Goal: Use online tool/utility: Use online tool/utility

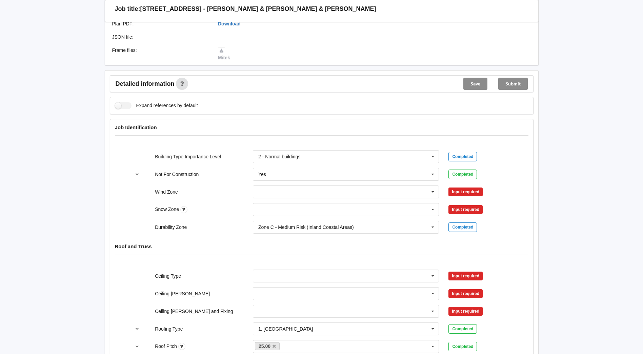
scroll to position [237, 0]
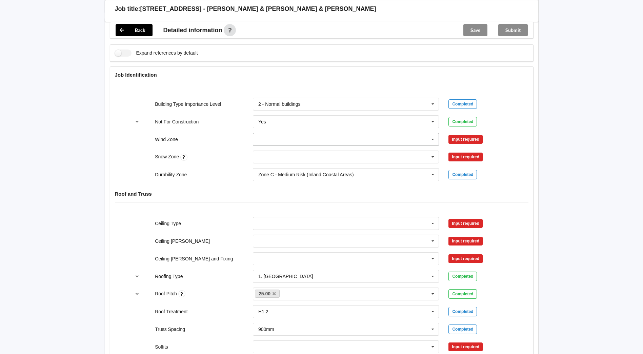
click at [309, 134] on input "text" at bounding box center [346, 139] width 186 height 12
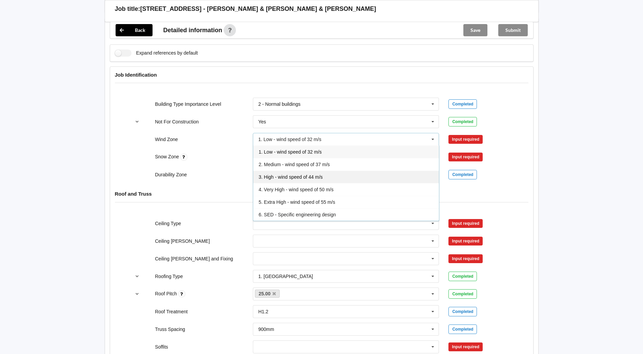
click at [287, 170] on div "3. High - wind speed of 44 m/s" at bounding box center [346, 176] width 186 height 13
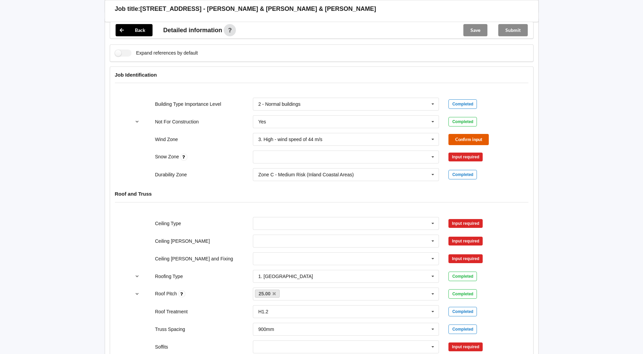
click at [461, 134] on button "Confirm input" at bounding box center [468, 139] width 40 height 11
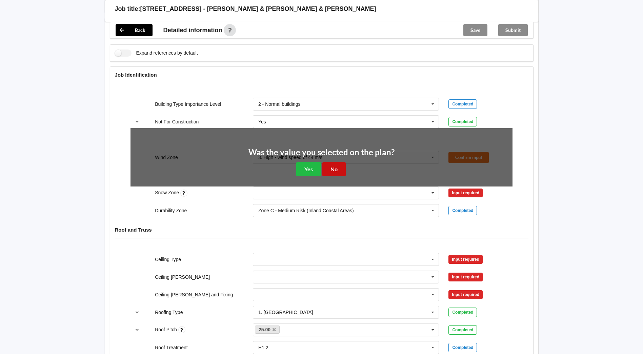
click at [330, 165] on button "No" at bounding box center [333, 169] width 23 height 14
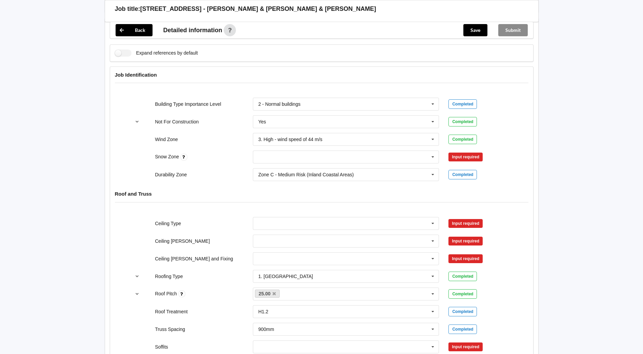
click at [464, 152] on div "Input required" at bounding box center [465, 156] width 34 height 9
click at [437, 153] on icon at bounding box center [433, 157] width 10 height 13
click at [289, 163] on div "N0" at bounding box center [346, 169] width 186 height 13
click at [463, 153] on button "Confirm input" at bounding box center [468, 156] width 40 height 11
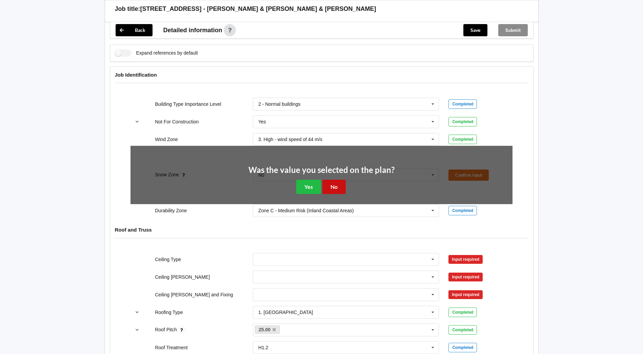
click at [332, 180] on button "No" at bounding box center [333, 187] width 23 height 14
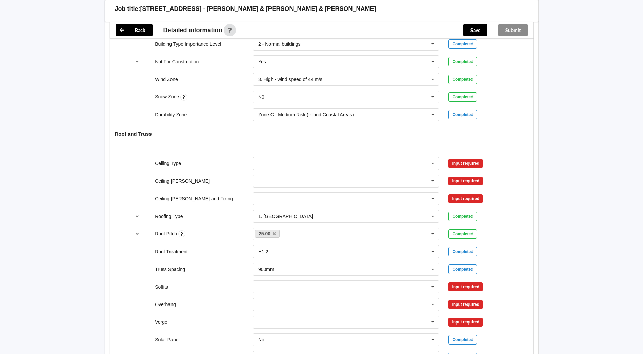
scroll to position [305, 0]
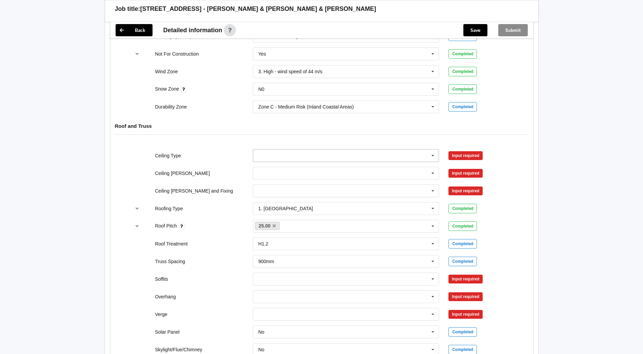
click at [389, 149] on input "text" at bounding box center [346, 155] width 186 height 12
click at [280, 203] on span "13mm Gib" at bounding box center [269, 205] width 22 height 5
click at [466, 151] on button "Confirm input" at bounding box center [468, 155] width 40 height 11
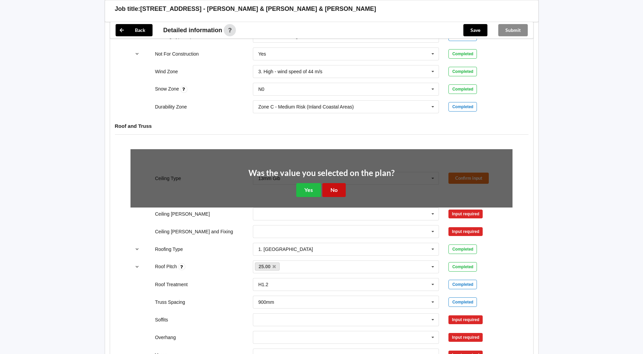
click at [328, 184] on button "No" at bounding box center [333, 190] width 23 height 14
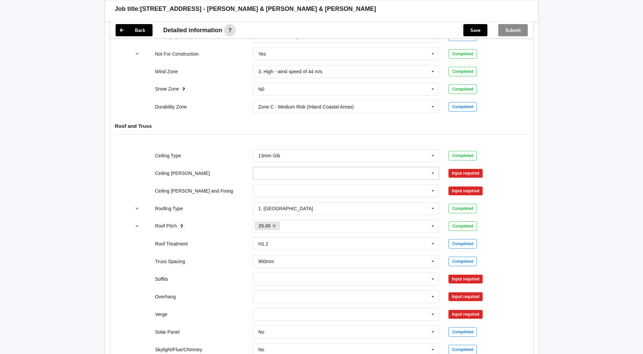
click at [293, 168] on input "text" at bounding box center [346, 173] width 186 height 12
click at [290, 204] on div "600mm" at bounding box center [346, 210] width 186 height 13
click at [478, 167] on button "Confirm input" at bounding box center [468, 172] width 40 height 11
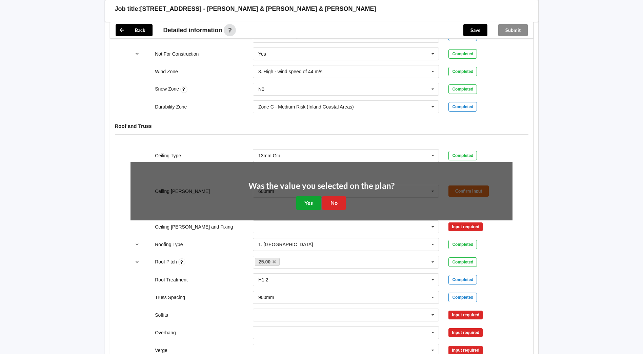
click at [301, 197] on button "Yes" at bounding box center [308, 203] width 25 height 14
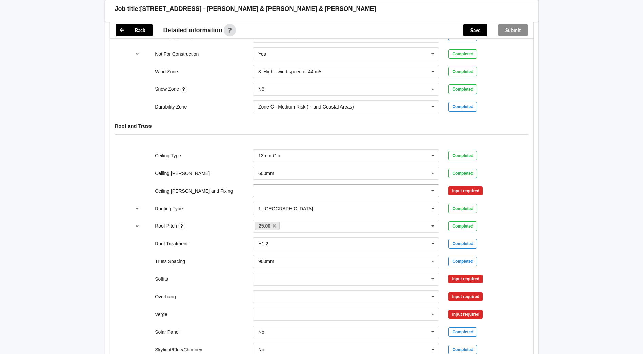
click at [272, 185] on input "text" at bounding box center [346, 191] width 186 height 12
click at [278, 201] on span "Direct Fixed Metal" at bounding box center [277, 203] width 38 height 5
click at [458, 185] on button "Confirm input" at bounding box center [468, 190] width 40 height 11
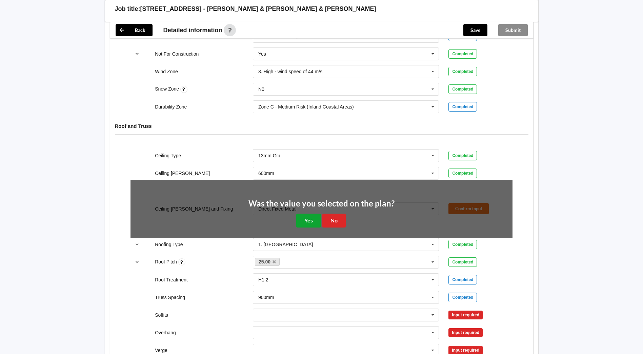
click at [305, 213] on button "Yes" at bounding box center [308, 220] width 25 height 14
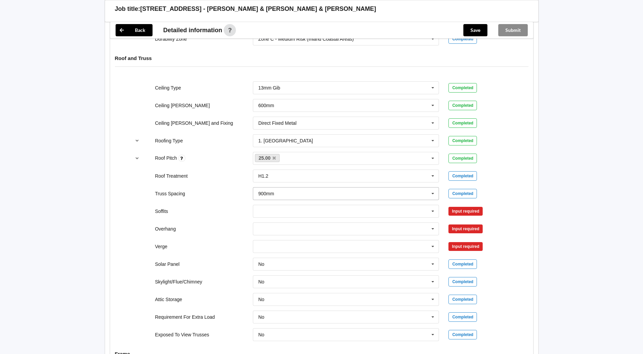
scroll to position [407, 0]
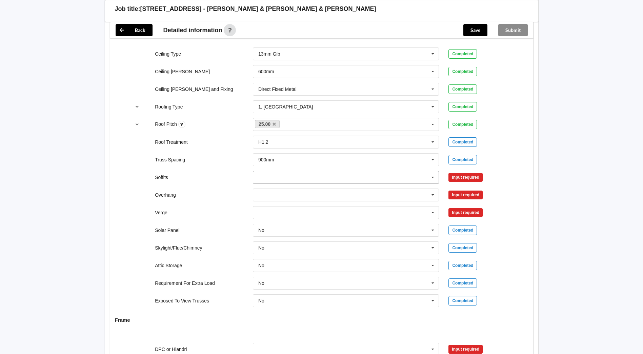
click at [352, 174] on input "text" at bounding box center [346, 177] width 186 height 12
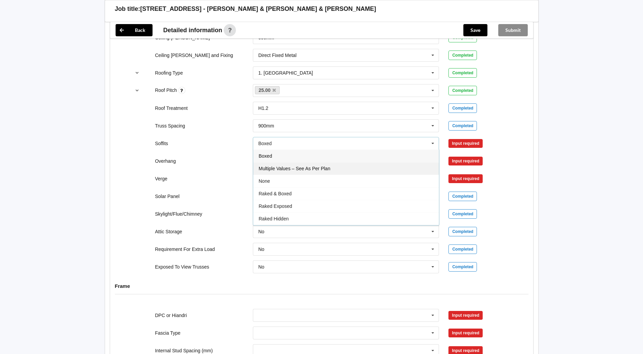
click at [268, 166] on span "Multiple Values – See As Per Plan" at bounding box center [293, 168] width 71 height 5
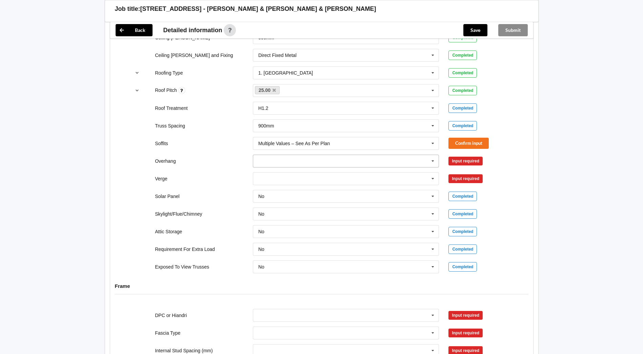
click at [266, 155] on input "text" at bounding box center [346, 161] width 186 height 12
click at [274, 183] on span "450mm" at bounding box center [266, 185] width 16 height 5
click at [274, 175] on input "text" at bounding box center [346, 178] width 186 height 12
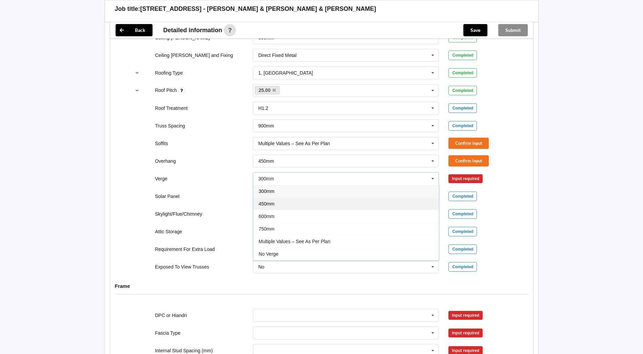
click at [274, 197] on div "450mm" at bounding box center [346, 203] width 186 height 13
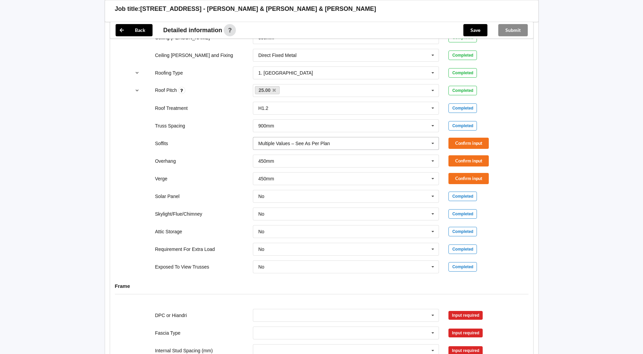
click at [281, 139] on div "Multiple Values – See As Per Plan Boxed Multiple Values – See As Per Plan None …" at bounding box center [346, 143] width 186 height 13
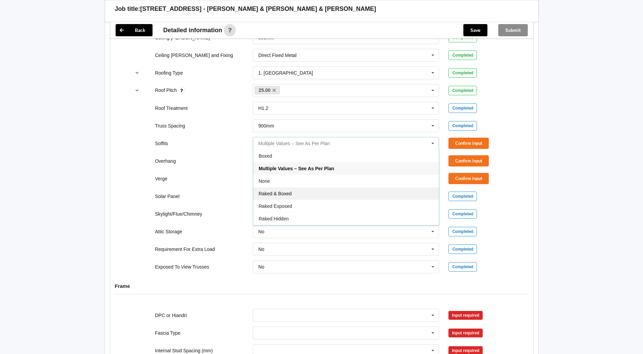
scroll to position [12, 0]
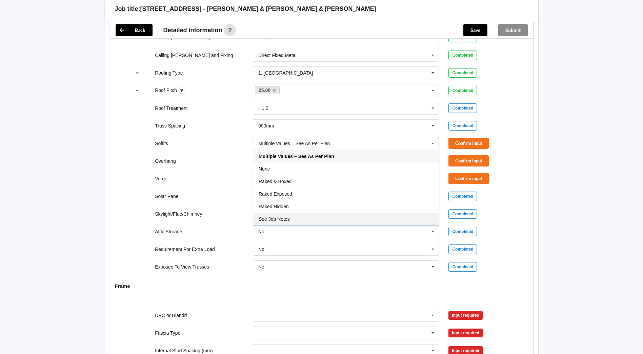
click at [275, 216] on span "See Job Notes" at bounding box center [273, 218] width 31 height 5
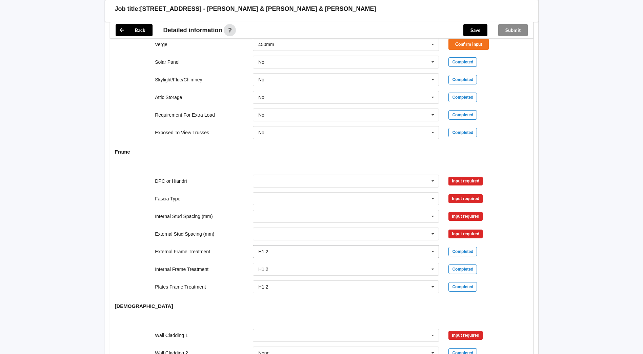
scroll to position [576, 0]
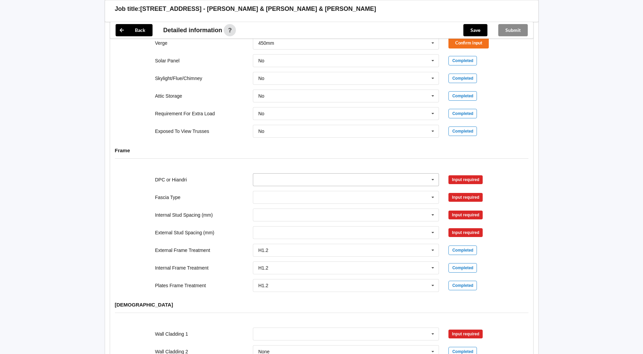
click at [264, 173] on input "text" at bounding box center [346, 179] width 186 height 12
click at [262, 189] on span "DPC Fitted" at bounding box center [269, 191] width 23 height 5
click at [481, 174] on button "Confirm input" at bounding box center [468, 179] width 40 height 11
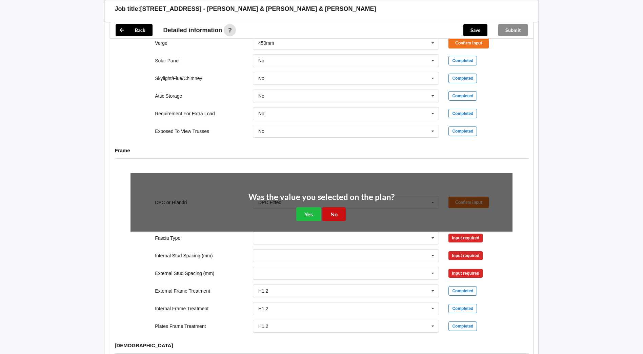
click at [330, 209] on button "No" at bounding box center [333, 214] width 23 height 14
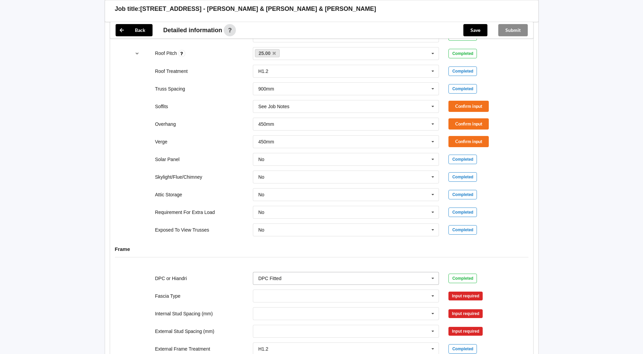
scroll to position [474, 0]
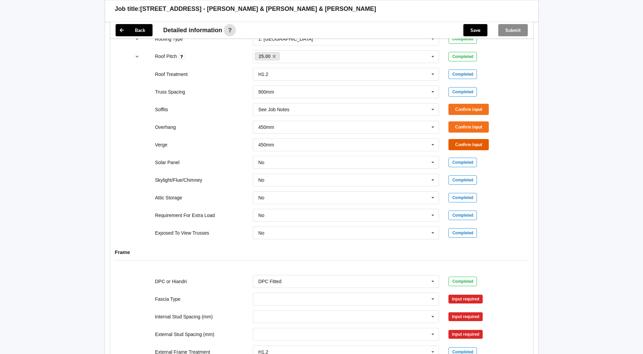
click at [468, 139] on button "Confirm input" at bounding box center [468, 144] width 40 height 11
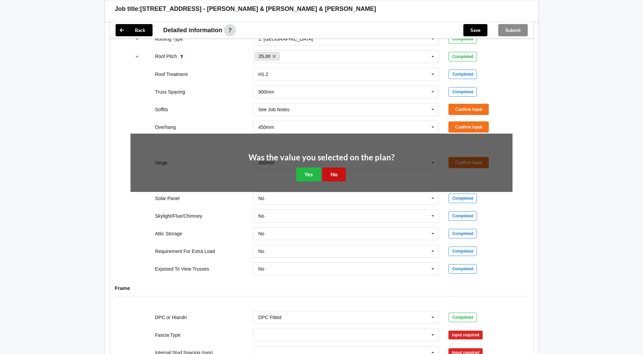
click at [338, 167] on button "No" at bounding box center [333, 174] width 23 height 14
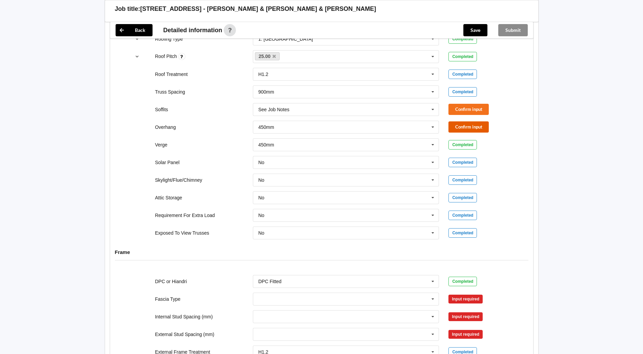
click at [474, 121] on button "Confirm input" at bounding box center [468, 126] width 40 height 11
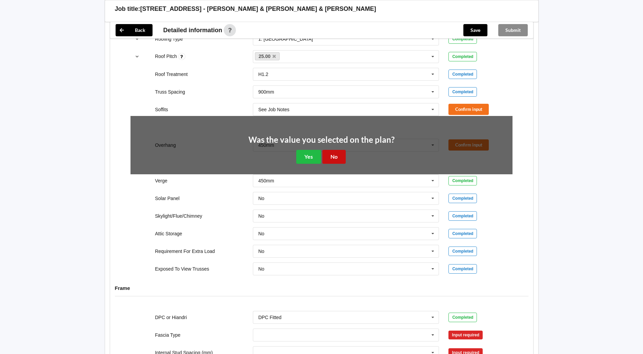
click at [339, 150] on button "No" at bounding box center [333, 157] width 23 height 14
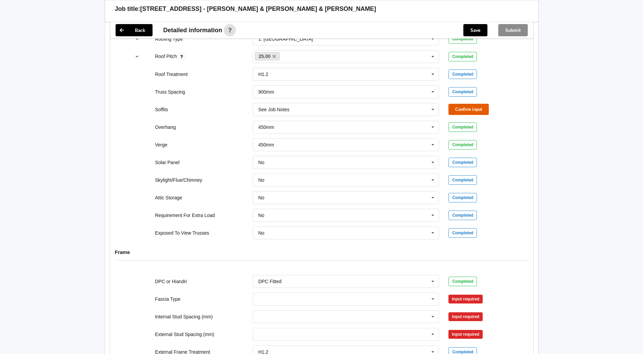
click at [488, 104] on button "Confirm input" at bounding box center [468, 109] width 40 height 11
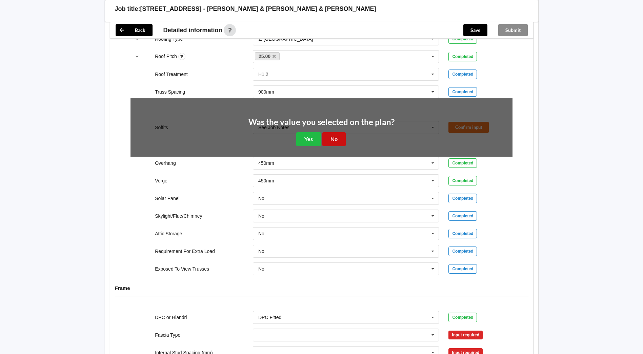
click at [332, 132] on button "No" at bounding box center [333, 139] width 23 height 14
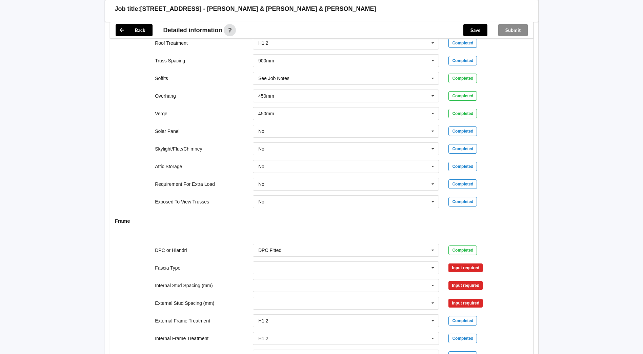
scroll to position [610, 0]
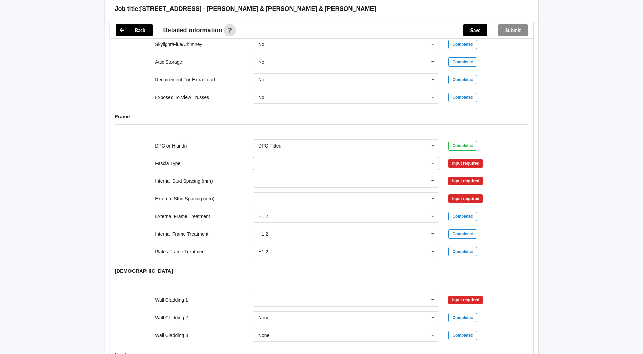
click at [433, 158] on icon at bounding box center [433, 163] width 10 height 13
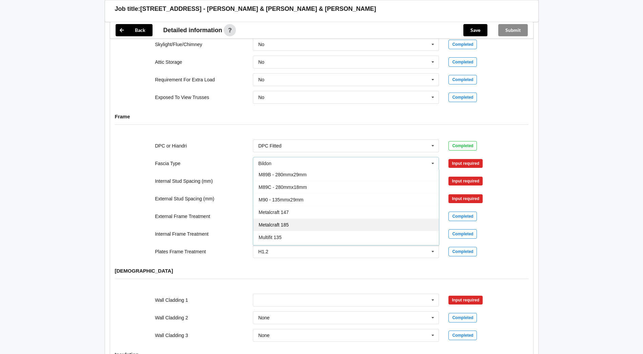
click at [338, 218] on div "Metalcraft 185" at bounding box center [346, 224] width 186 height 13
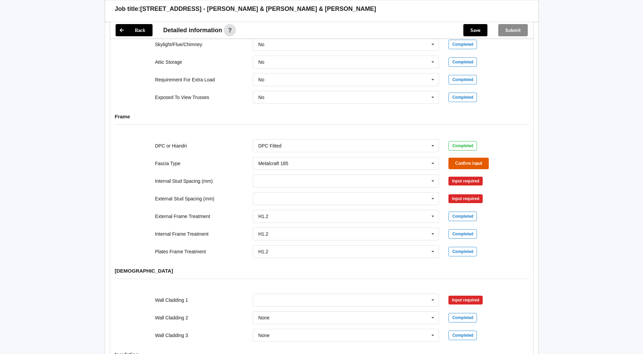
click at [479, 158] on button "Confirm input" at bounding box center [468, 163] width 40 height 11
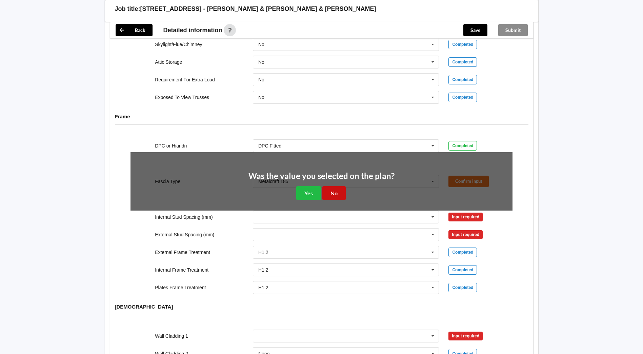
click at [335, 187] on button "No" at bounding box center [333, 193] width 23 height 14
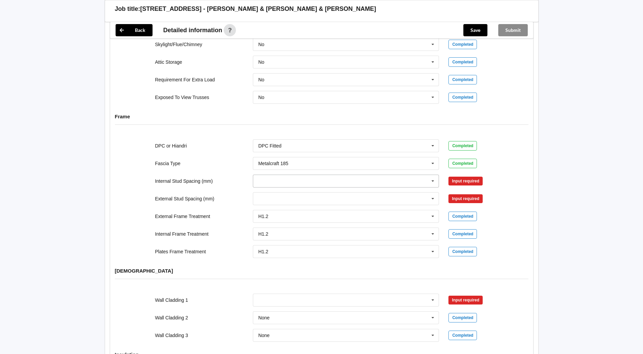
click at [276, 176] on input "text" at bounding box center [346, 181] width 186 height 12
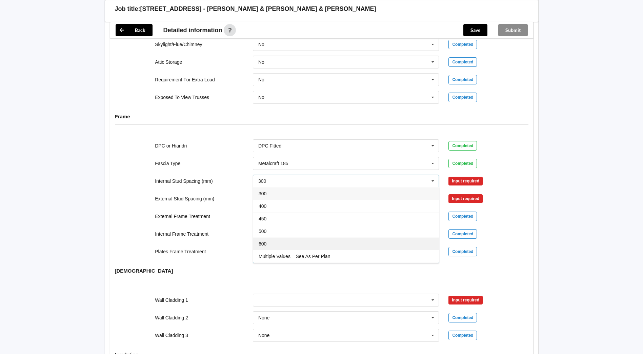
click at [269, 237] on div "600" at bounding box center [346, 243] width 186 height 13
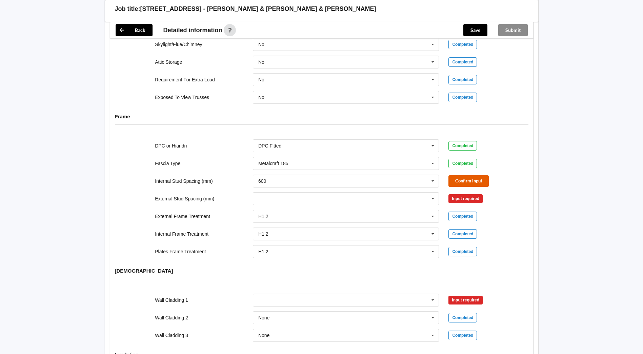
click at [473, 175] on button "Confirm input" at bounding box center [468, 180] width 40 height 11
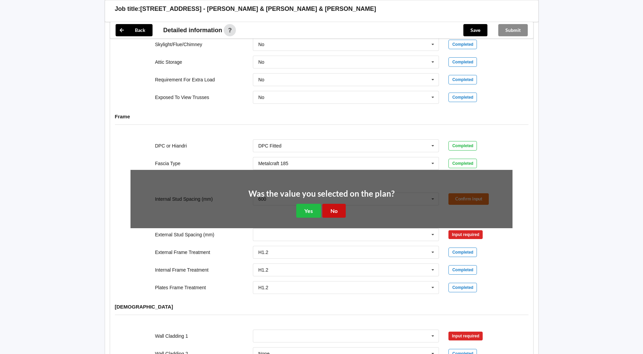
click at [335, 204] on button "No" at bounding box center [333, 211] width 23 height 14
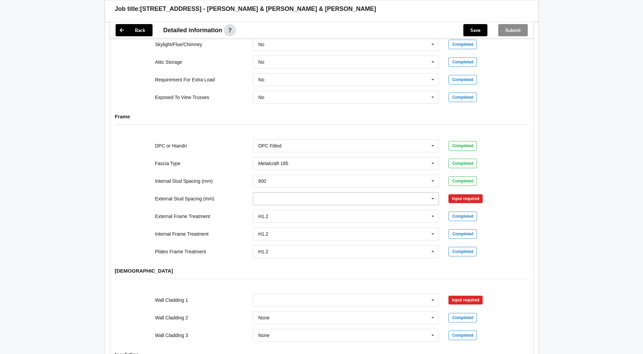
click at [274, 192] on input "text" at bounding box center [346, 198] width 186 height 12
click at [270, 255] on div "600" at bounding box center [346, 261] width 186 height 13
click at [474, 193] on button "Confirm input" at bounding box center [468, 198] width 40 height 11
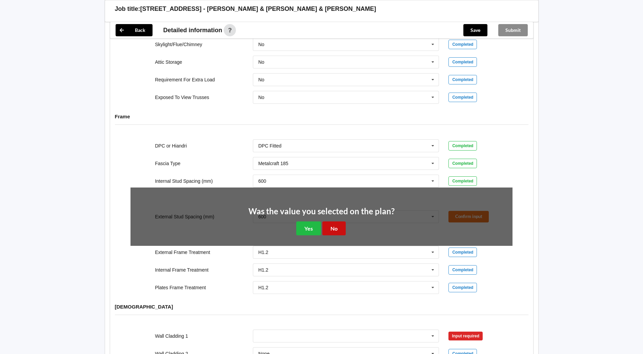
click at [335, 223] on button "No" at bounding box center [333, 228] width 23 height 14
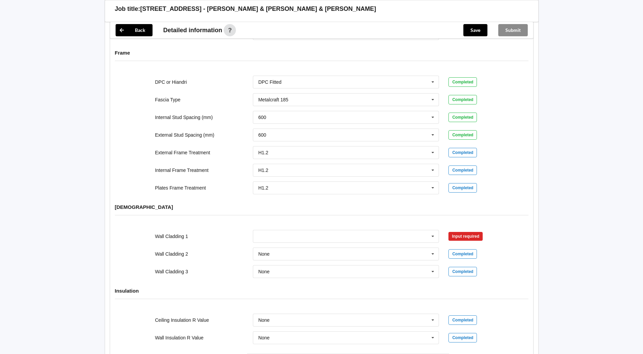
scroll to position [678, 0]
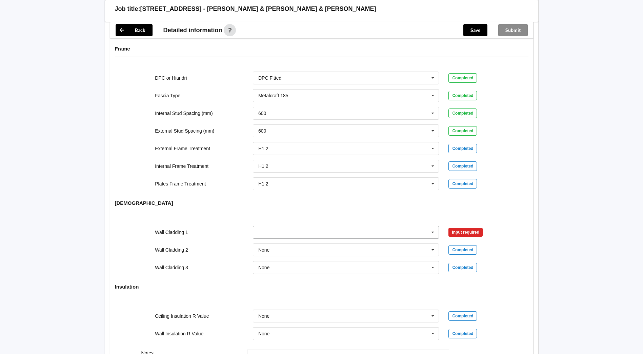
click at [278, 226] on input "text" at bounding box center [346, 232] width 186 height 12
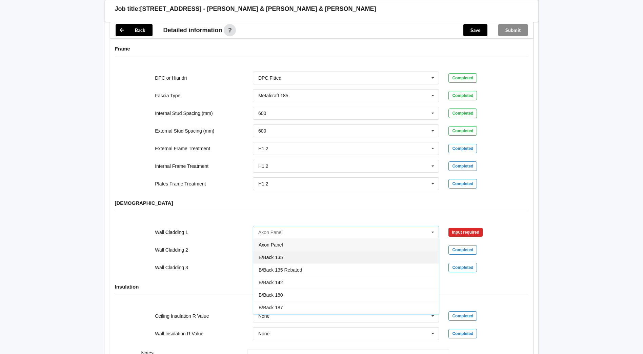
scroll to position [711, 0]
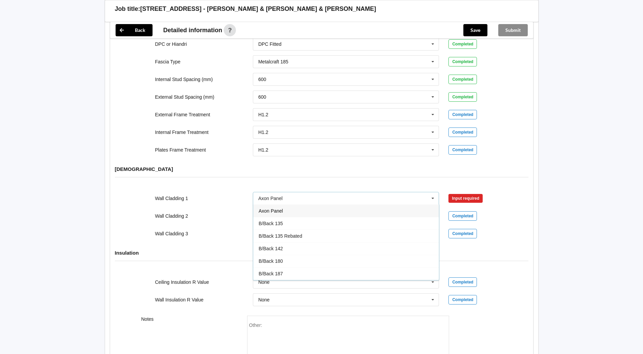
click at [214, 212] on div "Wall Cladding 2" at bounding box center [199, 215] width 98 height 7
click at [215, 212] on div "Wall Cladding 2" at bounding box center [199, 215] width 98 height 7
click at [294, 195] on input "text" at bounding box center [346, 198] width 186 height 12
drag, startPoint x: 291, startPoint y: 194, endPoint x: 229, endPoint y: 188, distance: 62.0
click at [230, 189] on div "Wall Cladding 1 Axon Panel Axon Panel B/Back 135 B/Back 135 Rebated B/Back 142 …" at bounding box center [321, 198] width 391 height 22
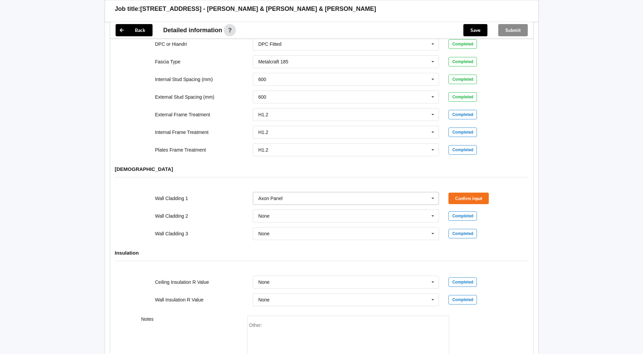
click at [290, 196] on input "text" at bounding box center [346, 198] width 186 height 12
type input "br"
click at [237, 169] on div "[DEMOGRAPHIC_DATA]" at bounding box center [321, 174] width 423 height 26
click at [290, 195] on input "text" at bounding box center [346, 198] width 186 height 12
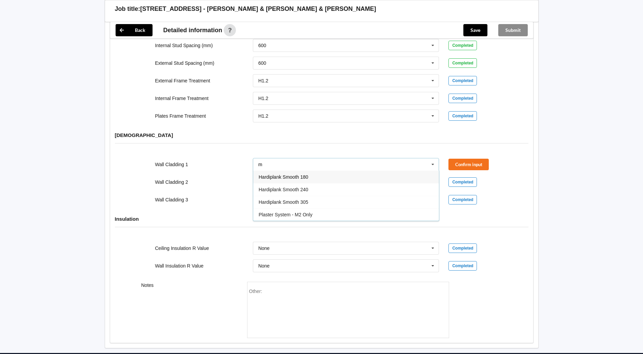
scroll to position [0, 0]
type input "m"
click at [207, 171] on div "Wall Cladding 2 None Axon Panel B/Back 135 B/Back 135 Rebated B/Back 142 B/Back…" at bounding box center [321, 182] width 391 height 22
click at [287, 160] on input "text" at bounding box center [346, 164] width 186 height 12
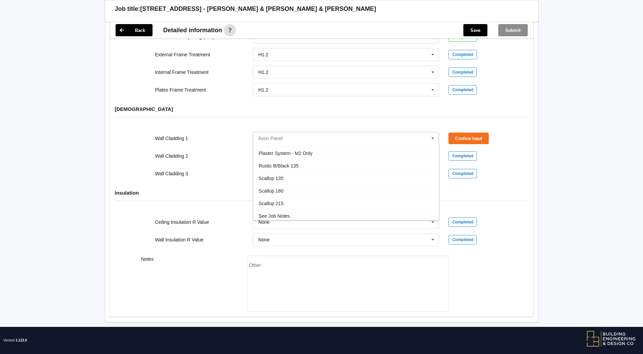
scroll to position [401, 0]
click at [214, 174] on div "Wall Cladding 3 None Axon Panel B/Back 135 B/Back 135 Rebated B/Back 142 B/Back…" at bounding box center [321, 173] width 391 height 22
click at [480, 132] on button "Confirm input" at bounding box center [468, 137] width 40 height 11
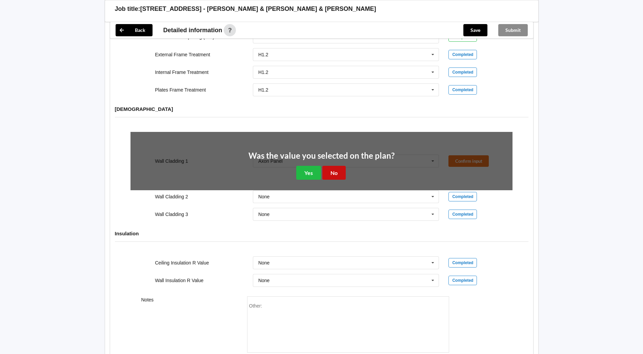
click at [340, 166] on button "No" at bounding box center [333, 173] width 23 height 14
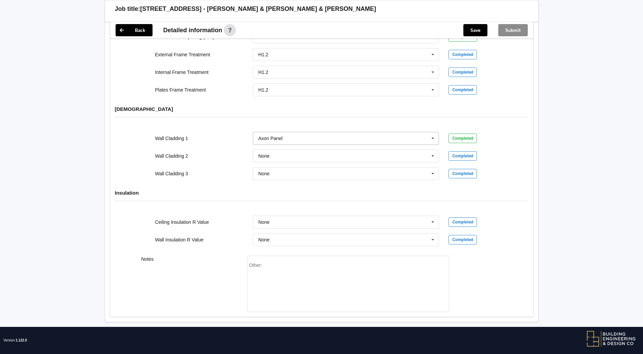
click at [357, 136] on input "text" at bounding box center [346, 138] width 186 height 12
click at [354, 101] on div "[DEMOGRAPHIC_DATA]" at bounding box center [321, 114] width 423 height 26
click at [459, 133] on div "Completed" at bounding box center [462, 137] width 28 height 9
click at [465, 133] on div "Completed" at bounding box center [462, 137] width 28 height 9
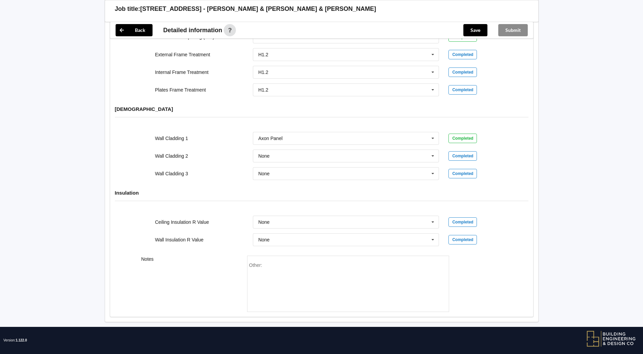
drag, startPoint x: 465, startPoint y: 130, endPoint x: 405, endPoint y: 118, distance: 62.1
click at [405, 118] on div "[DEMOGRAPHIC_DATA]" at bounding box center [321, 114] width 423 height 26
drag, startPoint x: 301, startPoint y: 131, endPoint x: 247, endPoint y: 126, distance: 54.1
click at [247, 127] on div "Wall Cladding 1 Axon Panel Axon Panel B/Back 135 B/Back 135 Rebated B/Back 142 …" at bounding box center [321, 138] width 391 height 22
click at [321, 137] on input "text" at bounding box center [346, 138] width 186 height 12
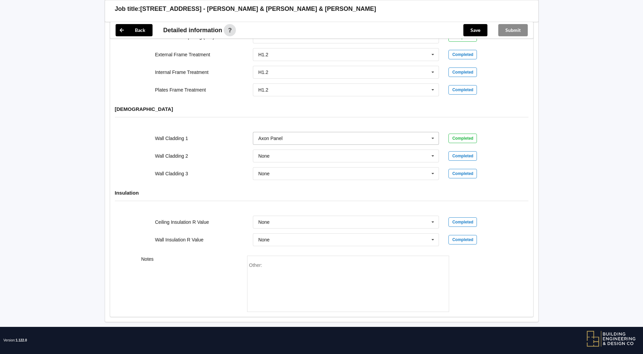
scroll to position [0, 0]
type input "br"
click at [342, 149] on div "Brick 70 Series" at bounding box center [346, 150] width 186 height 13
click at [483, 133] on button "Confirm input" at bounding box center [468, 137] width 40 height 11
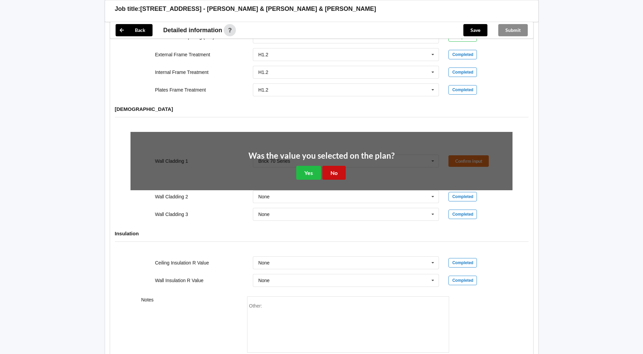
click at [337, 167] on button "No" at bounding box center [333, 173] width 23 height 14
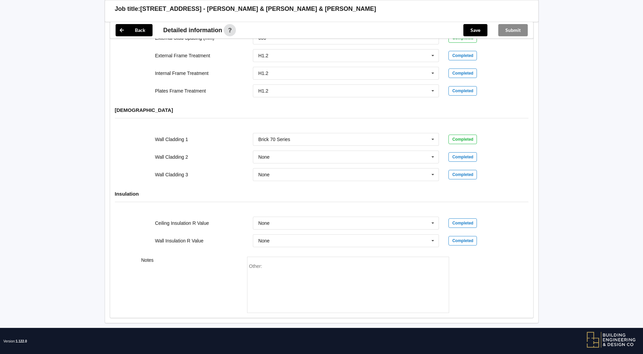
scroll to position [771, 0]
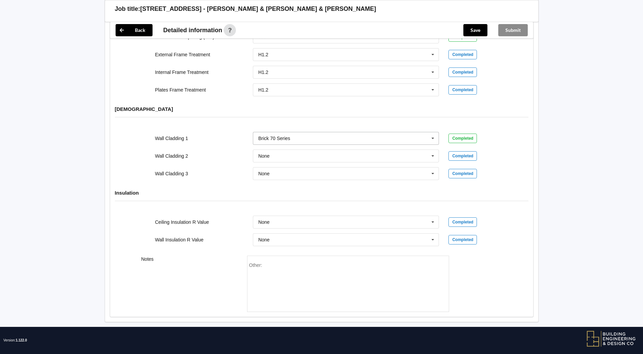
click at [306, 136] on input "text" at bounding box center [346, 138] width 186 height 12
click at [208, 145] on div "Wall Cladding 2 None Axon Panel B/Back 135 B/Back 135 Rebated B/Back 142 B/Back…" at bounding box center [321, 156] width 391 height 22
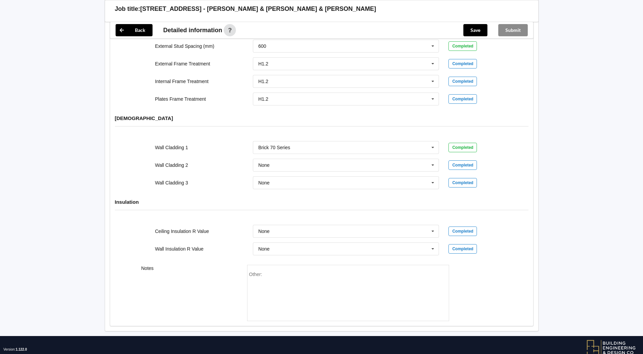
scroll to position [771, 0]
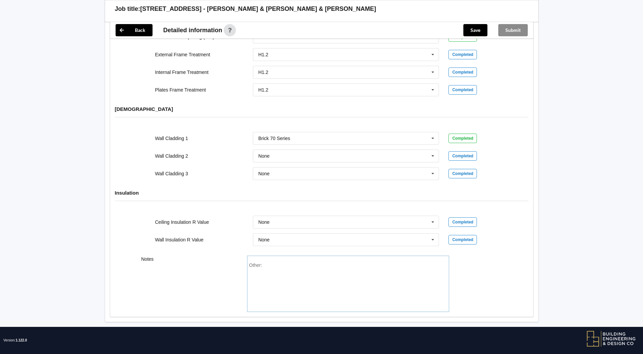
click at [273, 262] on div "Other:" at bounding box center [348, 285] width 198 height 47
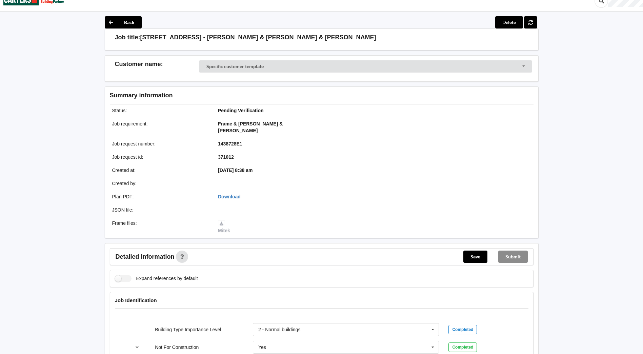
scroll to position [0, 0]
